Goal: Information Seeking & Learning: Learn about a topic

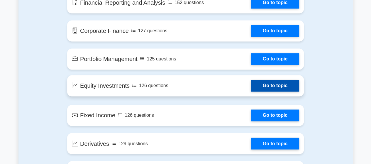
scroll to position [419, 0]
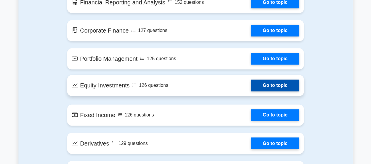
click at [257, 87] on link "Go to topic" at bounding box center [275, 86] width 48 height 12
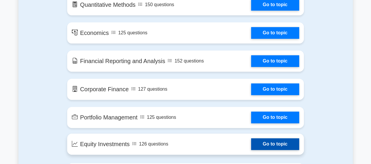
scroll to position [356, 0]
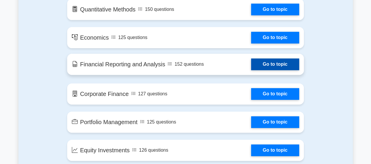
click at [251, 70] on link "Go to topic" at bounding box center [275, 64] width 48 height 12
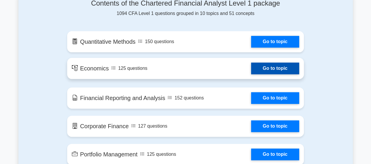
scroll to position [314, 0]
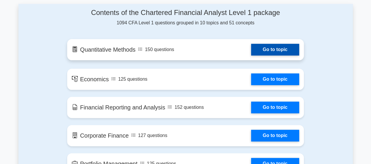
click at [251, 54] on link "Go to topic" at bounding box center [275, 50] width 48 height 12
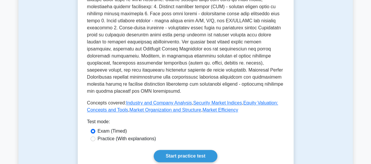
scroll to position [221, 0]
click at [94, 136] on input "Practice (With explanations)" at bounding box center [93, 138] width 5 height 5
radio input "true"
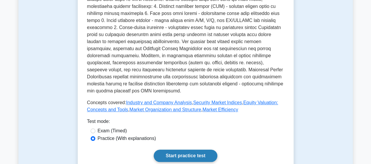
click at [171, 150] on link "Start practice test" at bounding box center [186, 156] width 64 height 12
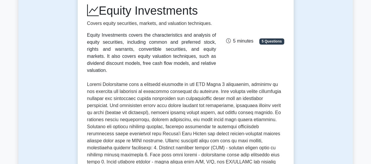
scroll to position [0, 0]
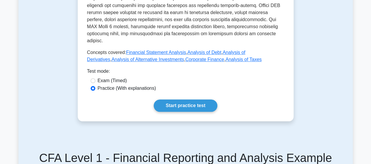
scroll to position [302, 0]
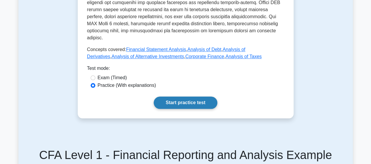
click at [162, 97] on link "Start practice test" at bounding box center [186, 103] width 64 height 12
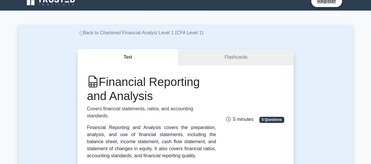
scroll to position [0, 0]
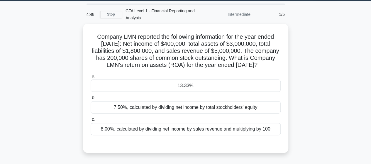
scroll to position [17, 0]
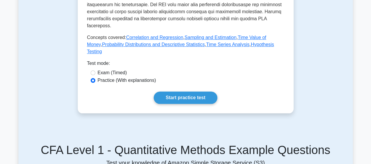
scroll to position [296, 0]
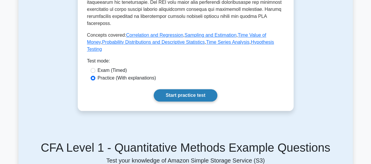
click at [167, 97] on link "Start practice test" at bounding box center [186, 95] width 64 height 12
click at [165, 92] on link "Start practice test" at bounding box center [186, 95] width 64 height 12
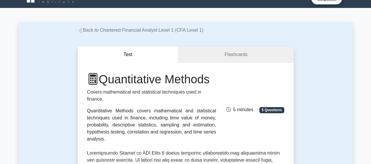
scroll to position [0, 0]
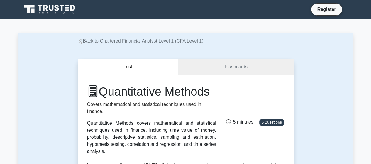
click at [82, 43] on icon at bounding box center [80, 41] width 5 height 5
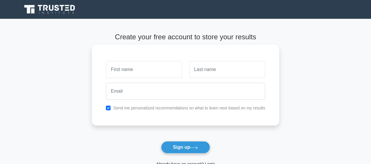
click at [153, 74] on input "text" at bounding box center [144, 69] width 76 height 17
type input "[PERSON_NAME]"
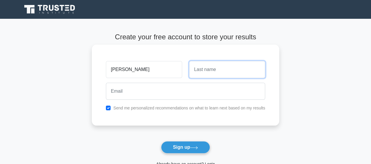
click at [206, 72] on input "text" at bounding box center [227, 69] width 76 height 17
type input "Golubiani"
click at [158, 101] on div at bounding box center [185, 91] width 166 height 22
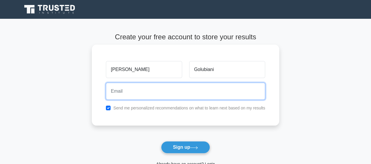
click at [158, 97] on input "email" at bounding box center [185, 91] width 159 height 17
type input "golubiani2022@gmail.com"
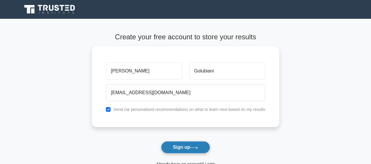
click at [185, 149] on button "Sign up" at bounding box center [185, 147] width 49 height 12
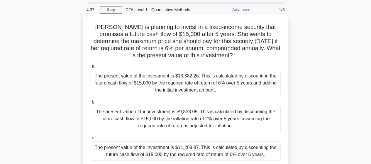
scroll to position [18, 0]
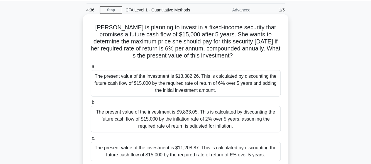
click at [166, 68] on label "a. The present value of the investment is $13,382.26. This is calculated by dis…" at bounding box center [186, 79] width 190 height 33
click at [91, 68] on input "a. The present value of the investment is $13,382.26. This is calculated by dis…" at bounding box center [91, 67] width 0 height 4
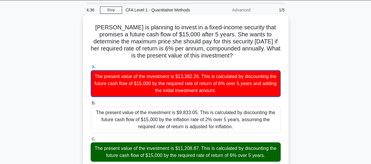
click at [167, 80] on div "The present value of the investment is $13,382.26. This is calculated by discou…" at bounding box center [186, 83] width 190 height 27
click at [91, 69] on input "a. The present value of the investment is $13,382.26. This is calculated by dis…" at bounding box center [91, 67] width 0 height 4
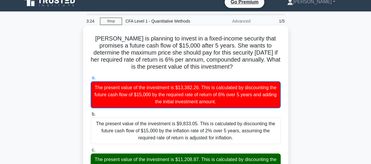
scroll to position [0, 0]
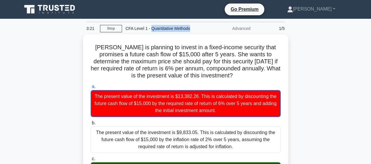
drag, startPoint x: 150, startPoint y: 26, endPoint x: 191, endPoint y: 30, distance: 41.2
click at [191, 30] on div "CFA Level 1 - Quantitative Methods" at bounding box center [162, 29] width 81 height 12
copy div "Quantitative Methods"
click at [210, 30] on div "Advanced" at bounding box center [228, 29] width 51 height 12
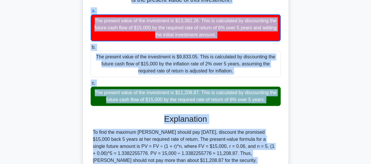
scroll to position [153, 0]
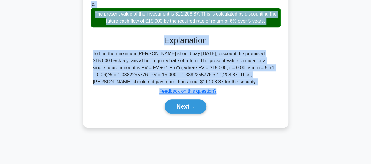
drag, startPoint x: 92, startPoint y: 43, endPoint x: 273, endPoint y: 22, distance: 181.6
click at [273, 22] on div "Sarah is planning to invest in a fixed-income security that promises a future c…" at bounding box center [185, 3] width 201 height 243
copy div "Sarah is planning to invest in a fixed-income security that promises a future c…"
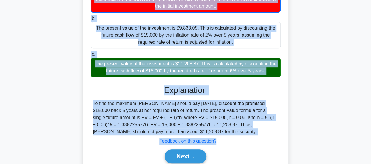
scroll to position [103, 0]
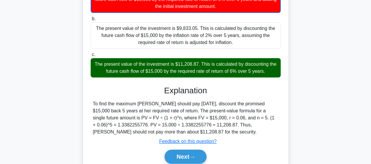
click at [227, 84] on div "a. The present value of the investment is $13,382.26. This is calculated by dis…" at bounding box center [185, 74] width 191 height 193
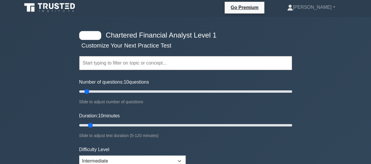
scroll to position [1, 0]
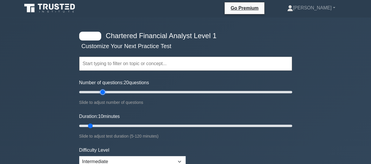
drag, startPoint x: 87, startPoint y: 92, endPoint x: 101, endPoint y: 92, distance: 14.1
type input "25"
click at [101, 92] on input "Number of questions: 20 questions" at bounding box center [185, 92] width 213 height 7
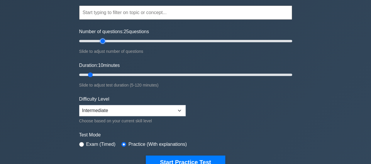
scroll to position [0, 0]
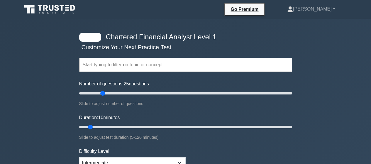
click at [94, 43] on div "Topics Quantitative Methods Economics Financial Reporting and Analysis Corporat…" at bounding box center [185, 56] width 213 height 33
click at [95, 33] on div at bounding box center [90, 37] width 22 height 9
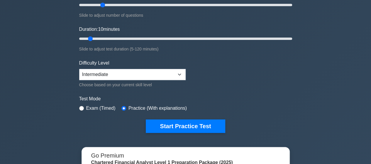
scroll to position [89, 0]
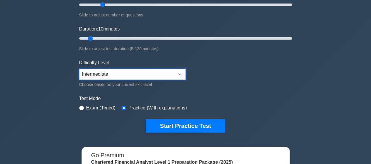
click at [153, 71] on select "Beginner Intermediate Expert" at bounding box center [132, 74] width 107 height 11
select select "expert"
click at [79, 69] on select "Beginner Intermediate Expert" at bounding box center [132, 74] width 107 height 11
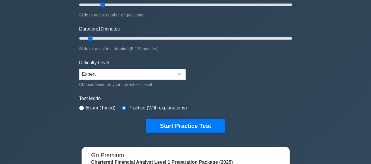
click at [260, 108] on div "Test Mode Exam (Timed) Practice (With explanations)" at bounding box center [185, 103] width 213 height 17
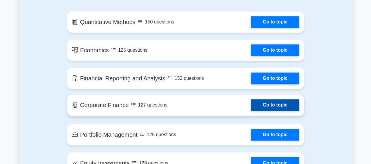
scroll to position [393, 0]
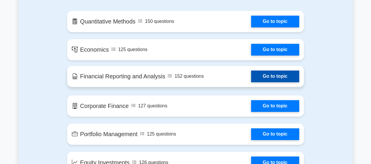
click at [251, 76] on link "Go to topic" at bounding box center [275, 76] width 48 height 12
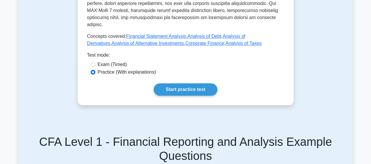
scroll to position [315, 0]
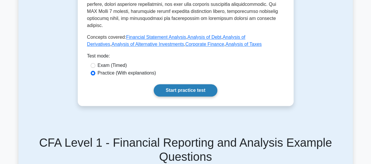
click at [181, 84] on link "Start practice test" at bounding box center [186, 90] width 64 height 12
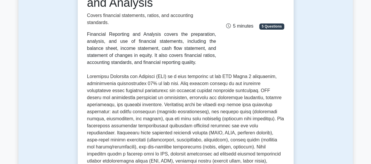
scroll to position [0, 0]
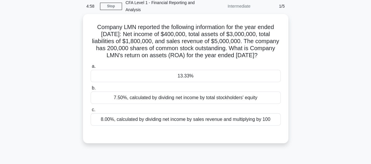
scroll to position [26, 0]
